Goal: Transaction & Acquisition: Purchase product/service

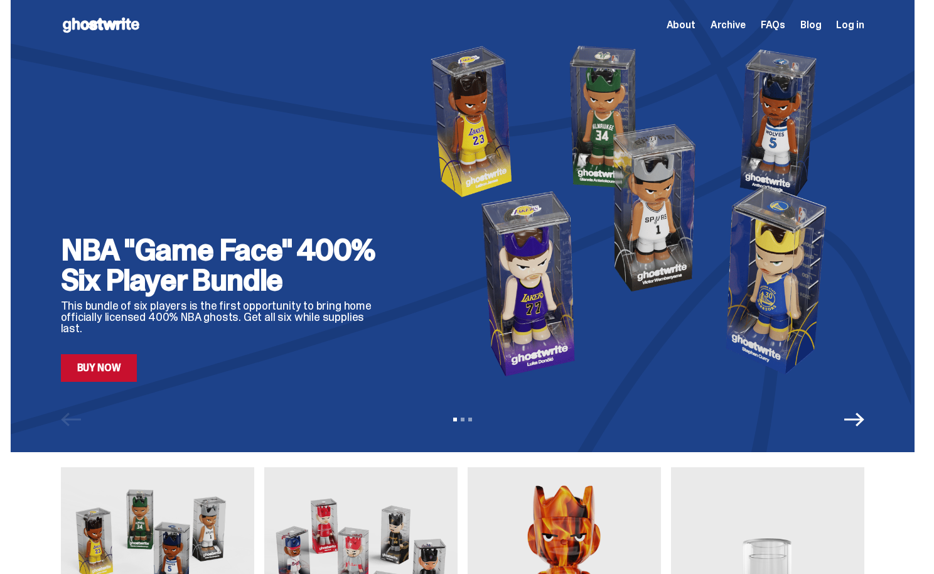
click at [128, 365] on link "Buy Now" at bounding box center [99, 368] width 77 height 28
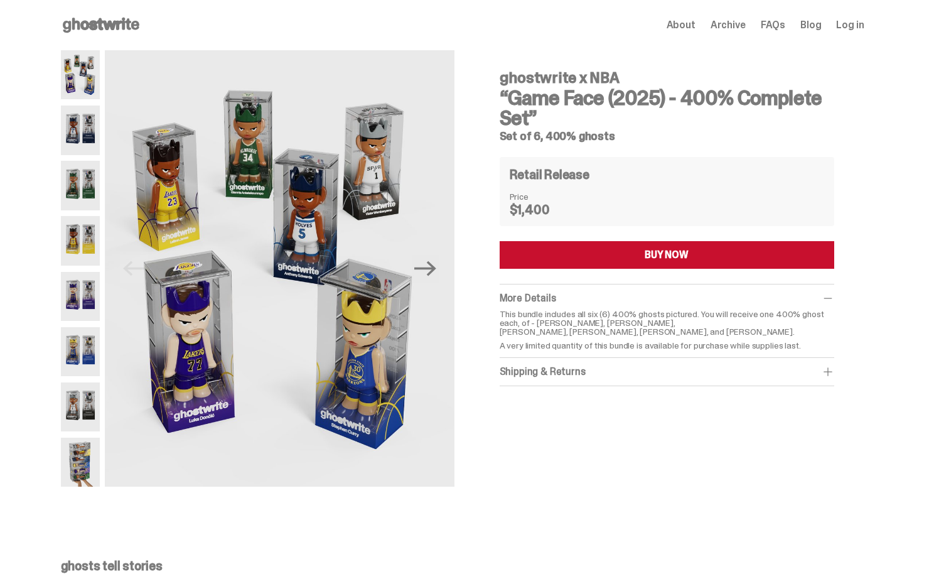
click at [69, 124] on img at bounding box center [81, 129] width 40 height 49
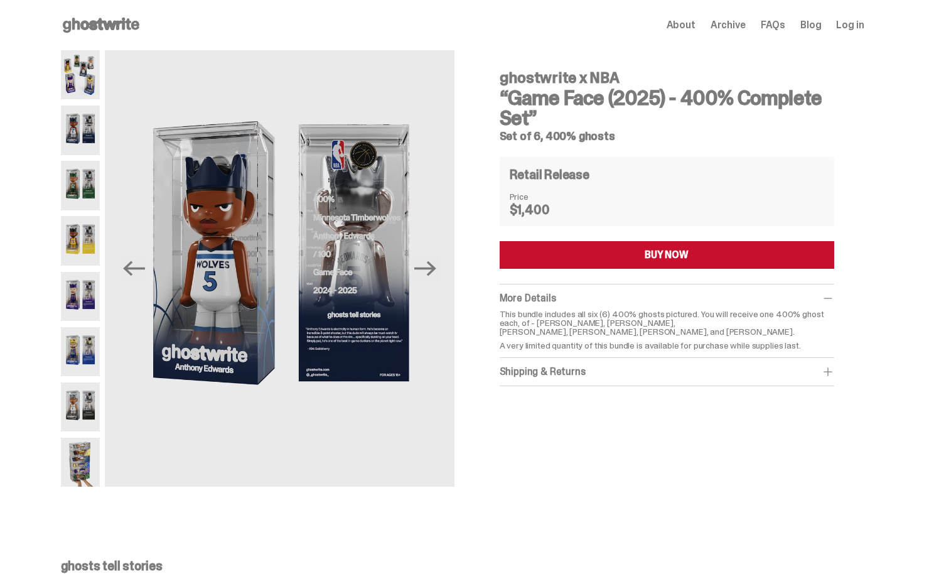
click at [82, 173] on img at bounding box center [81, 185] width 40 height 49
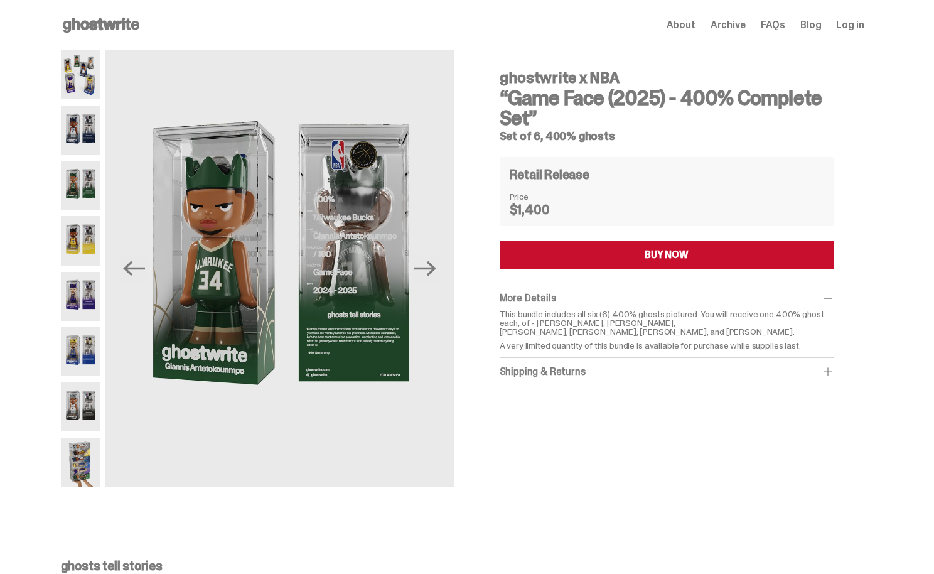
scroll to position [25, 0]
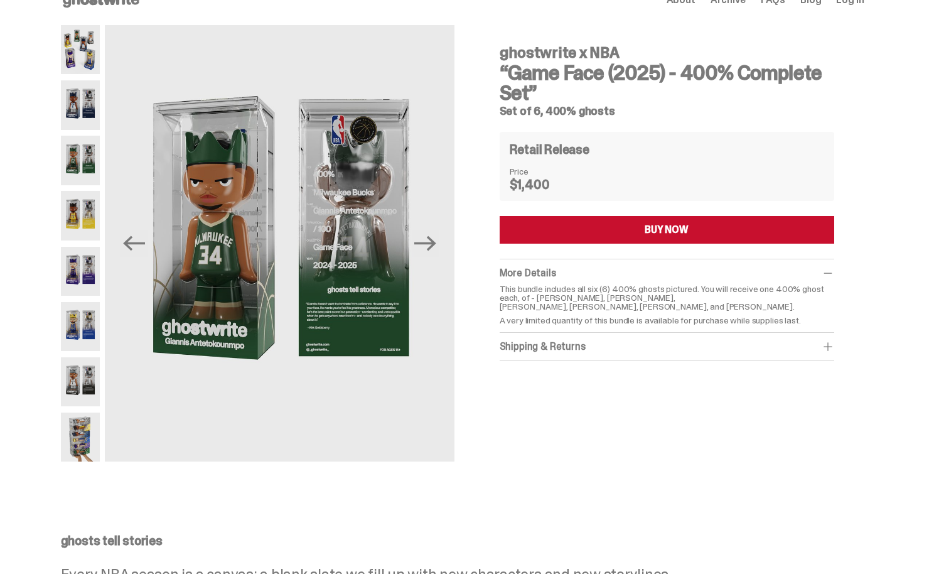
click at [82, 173] on img at bounding box center [81, 160] width 40 height 49
click at [82, 199] on img at bounding box center [81, 215] width 40 height 49
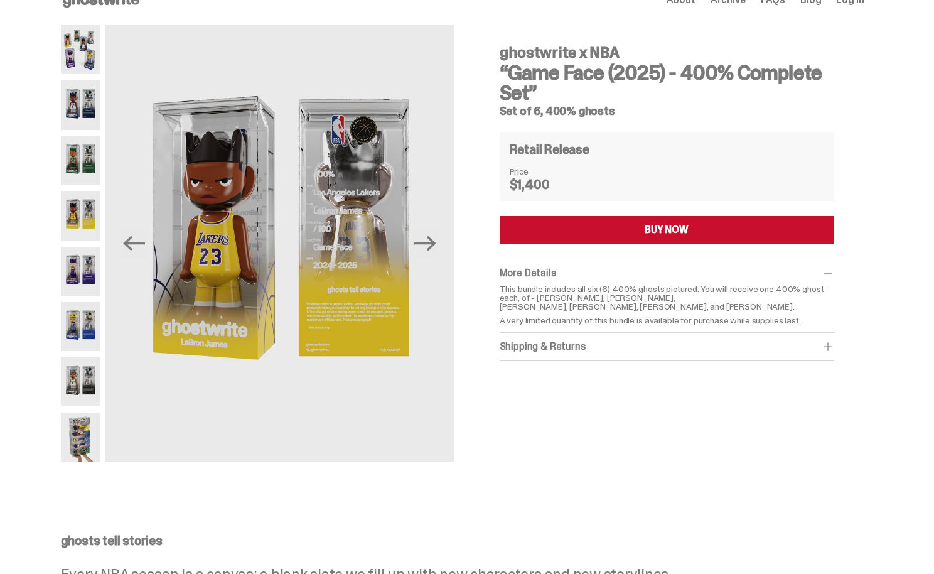
click at [84, 215] on img at bounding box center [81, 215] width 40 height 49
click at [82, 266] on img at bounding box center [81, 271] width 40 height 49
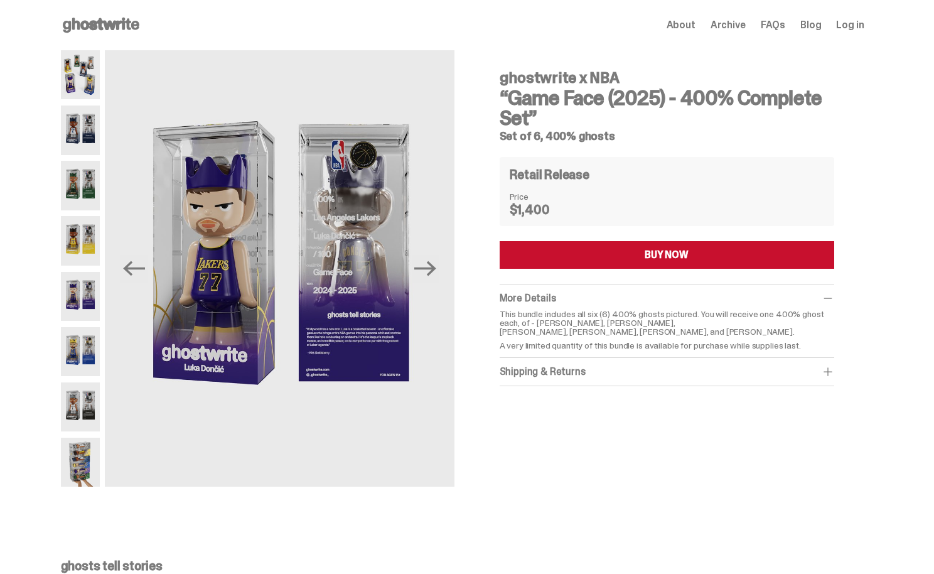
click at [92, 28] on use at bounding box center [101, 25] width 77 height 15
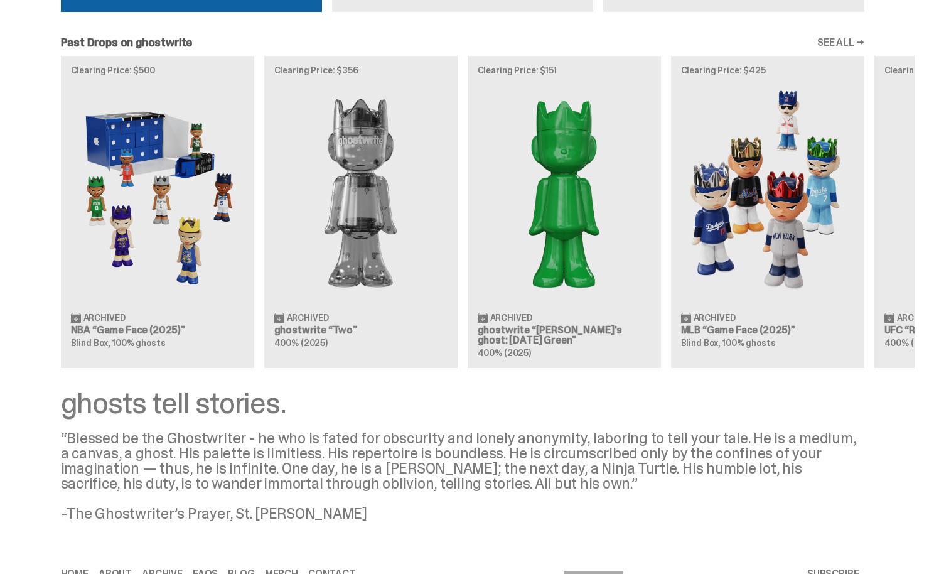
scroll to position [1064, 0]
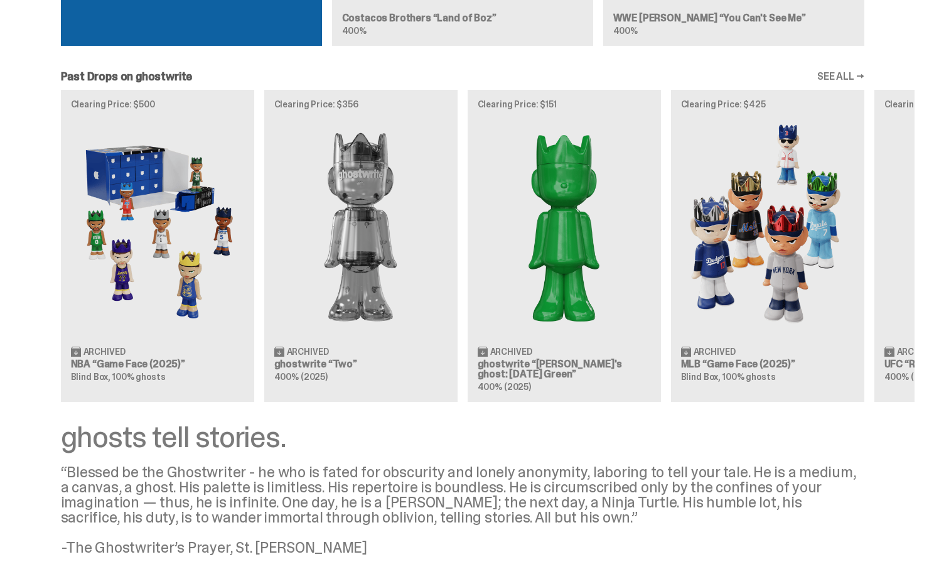
click at [159, 258] on div "Clearing Price: $500 Archived NBA “Game Face (2025)” Blind Box, 100% ghosts Cle…" at bounding box center [463, 245] width 904 height 311
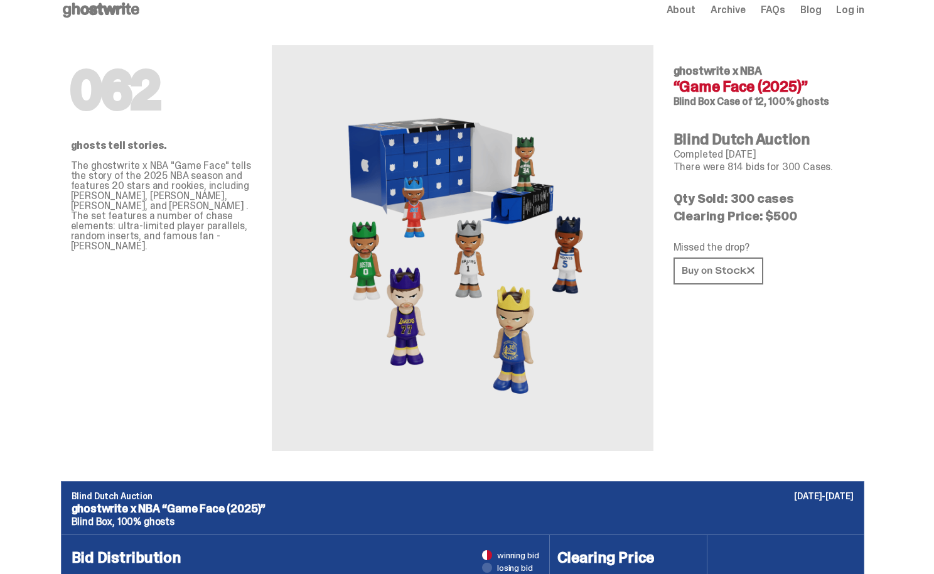
scroll to position [8, 0]
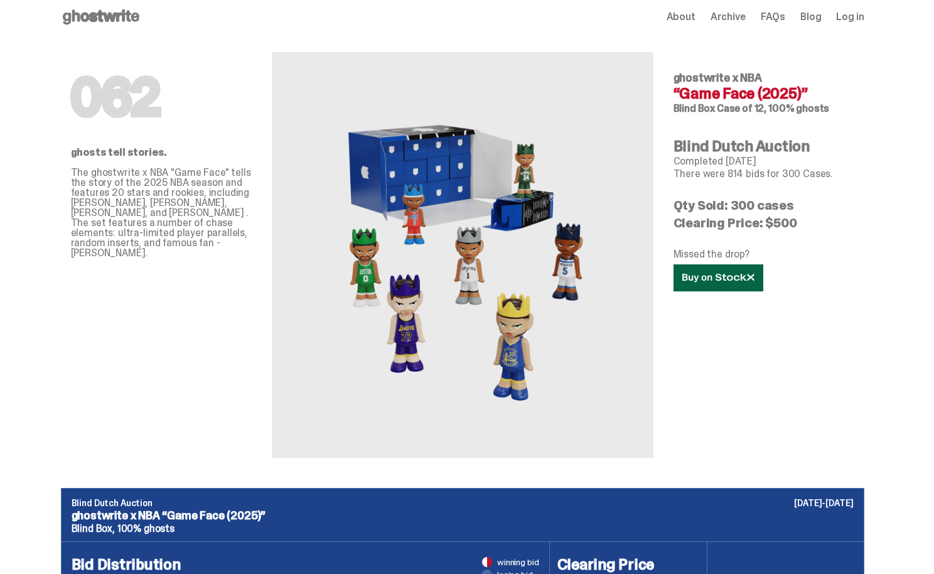
click at [729, 276] on icon at bounding box center [718, 277] width 72 height 9
